Goal: Check status: Check status

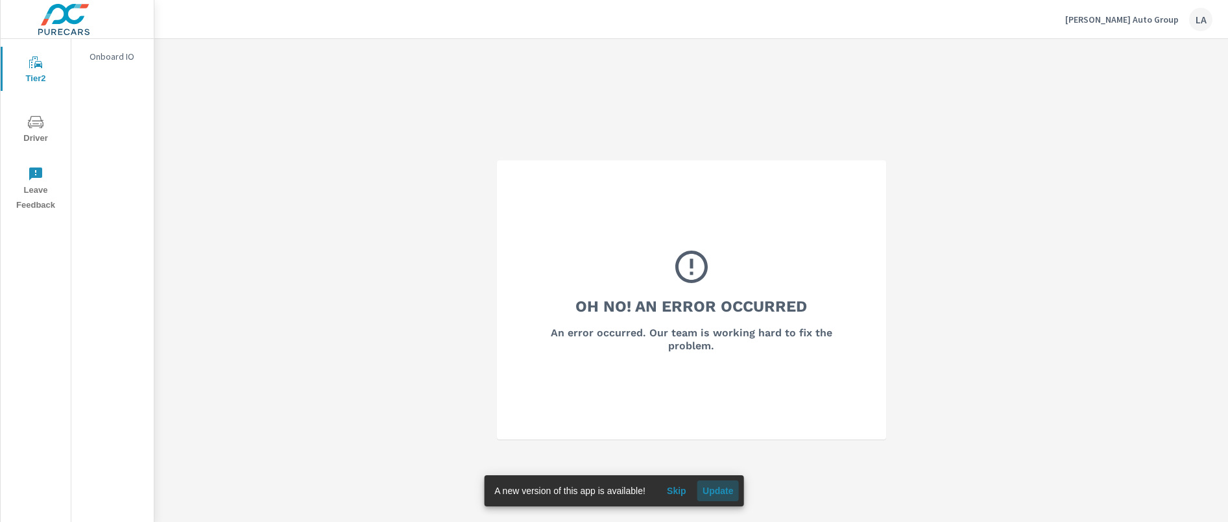
click at [730, 489] on span "Update" at bounding box center [718, 491] width 31 height 12
